Goal: Submit feedback/report problem

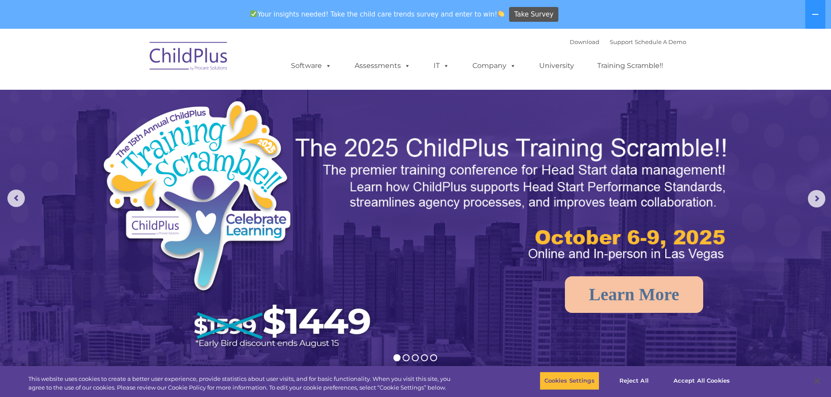
select select "MEDIUM"
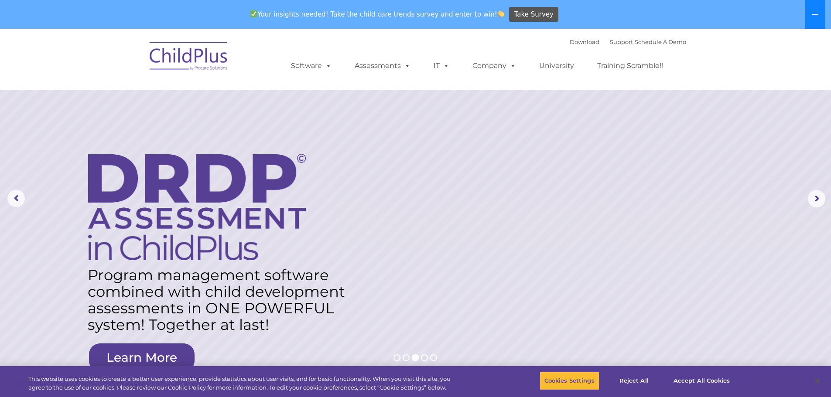
click at [817, 12] on icon at bounding box center [815, 14] width 7 height 7
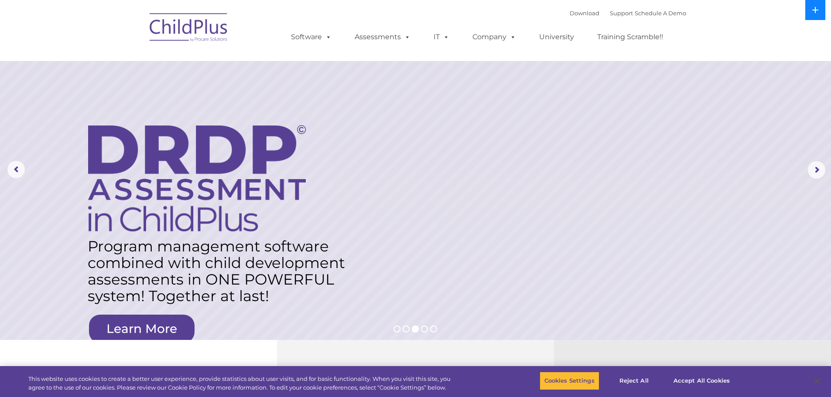
click at [814, 14] on button at bounding box center [815, 10] width 20 height 20
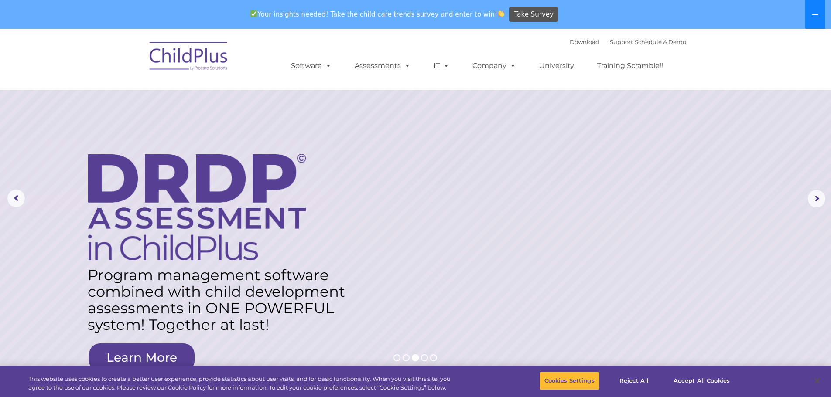
click at [814, 14] on icon at bounding box center [815, 14] width 6 height 1
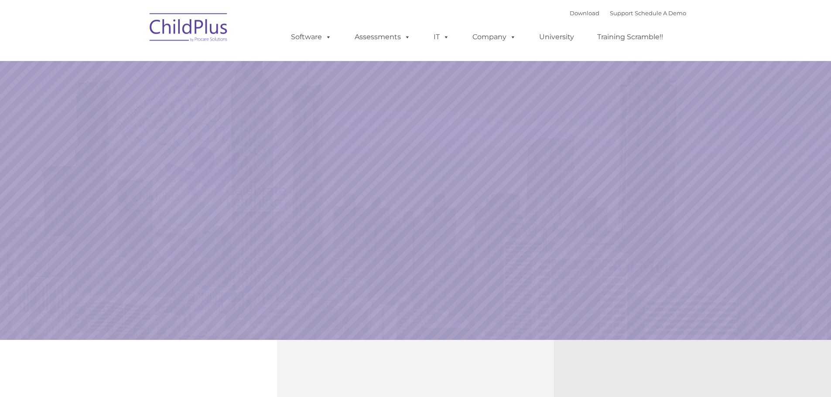
select select "MEDIUM"
